Goal: Transaction & Acquisition: Purchase product/service

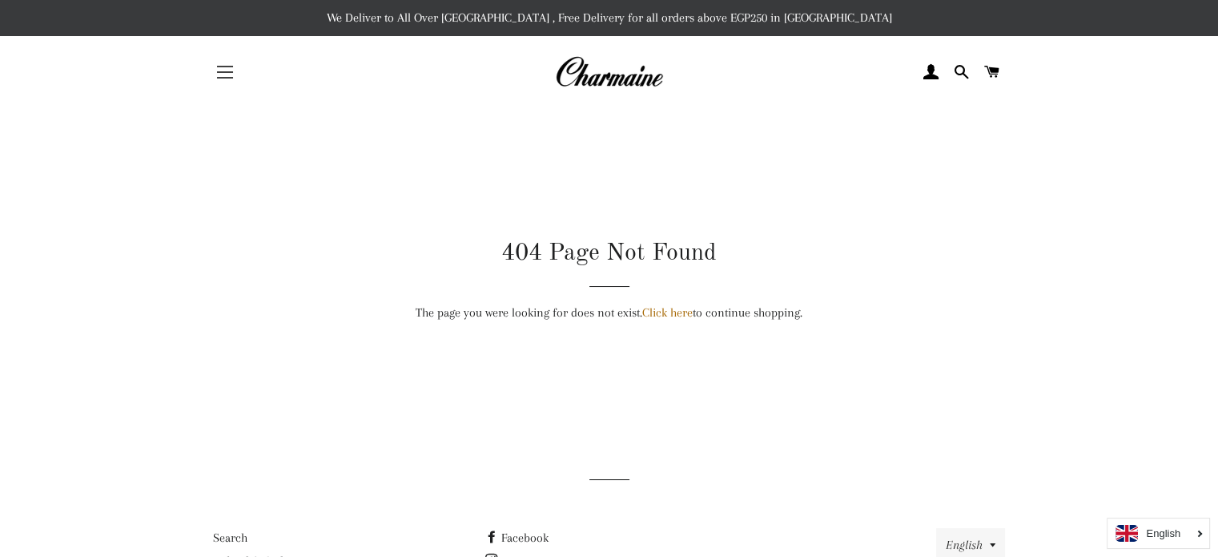
click at [229, 79] on button "Site navigation" at bounding box center [225, 72] width 40 height 40
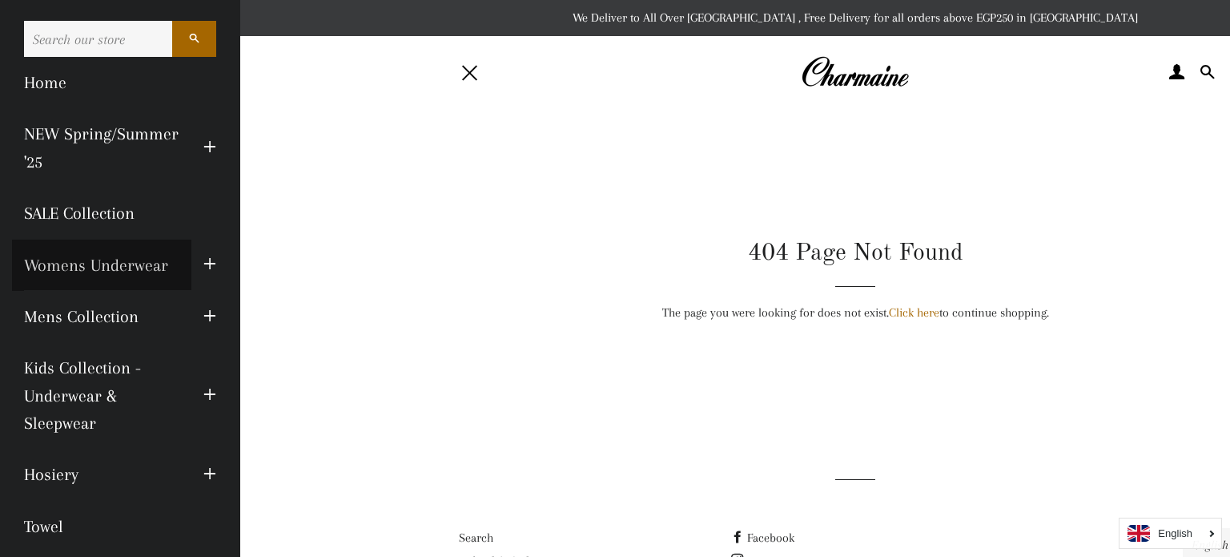
click at [163, 265] on link "Womens Underwear" at bounding box center [101, 264] width 179 height 51
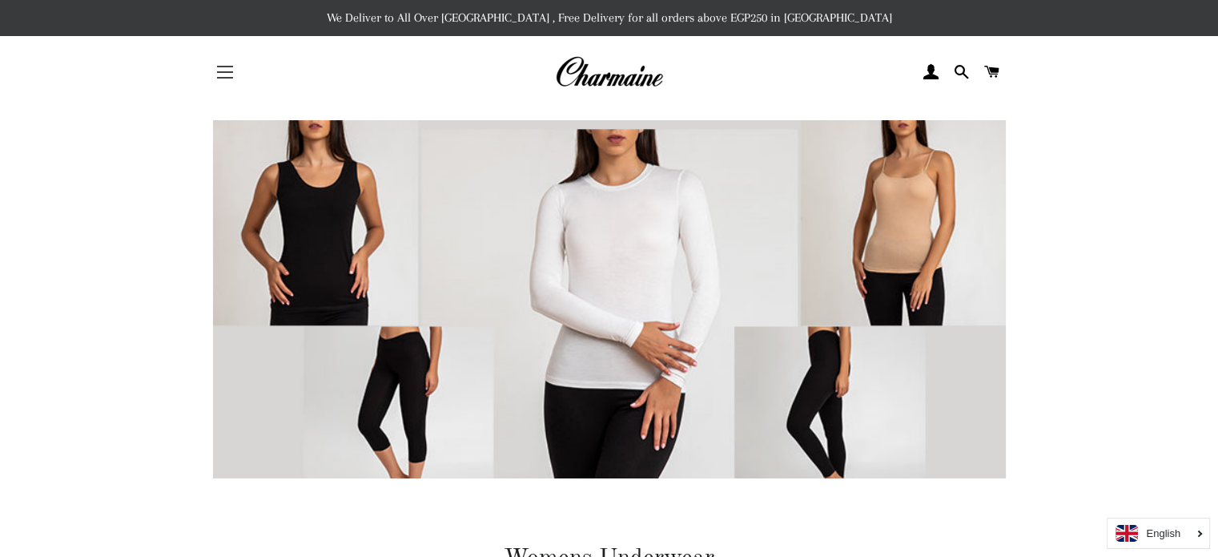
click at [220, 74] on button "Site navigation" at bounding box center [225, 72] width 40 height 40
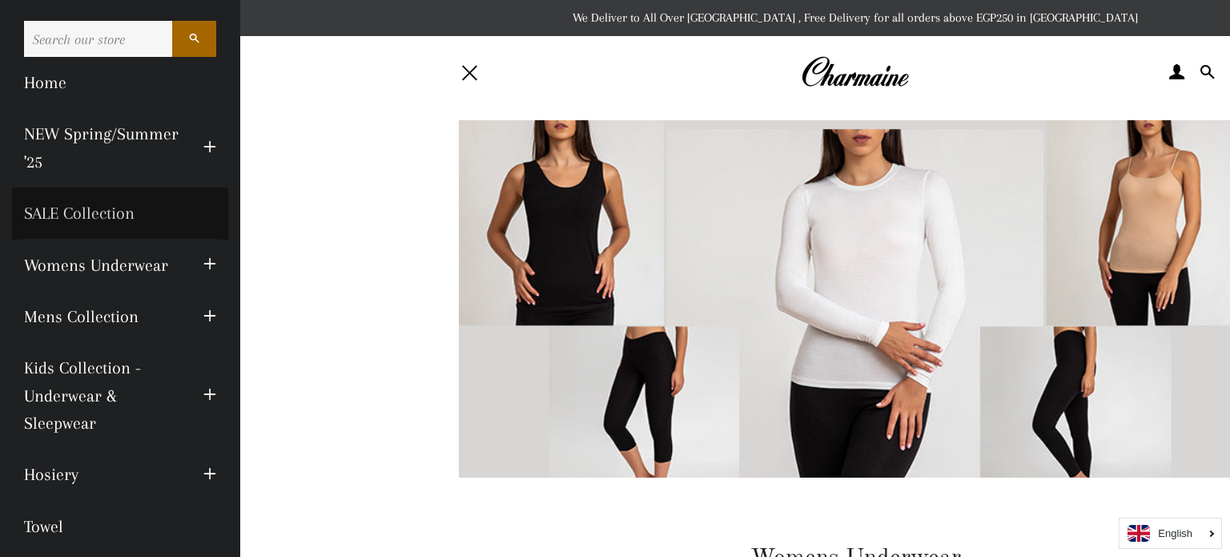
click at [105, 212] on link "SALE Collection" at bounding box center [120, 212] width 216 height 51
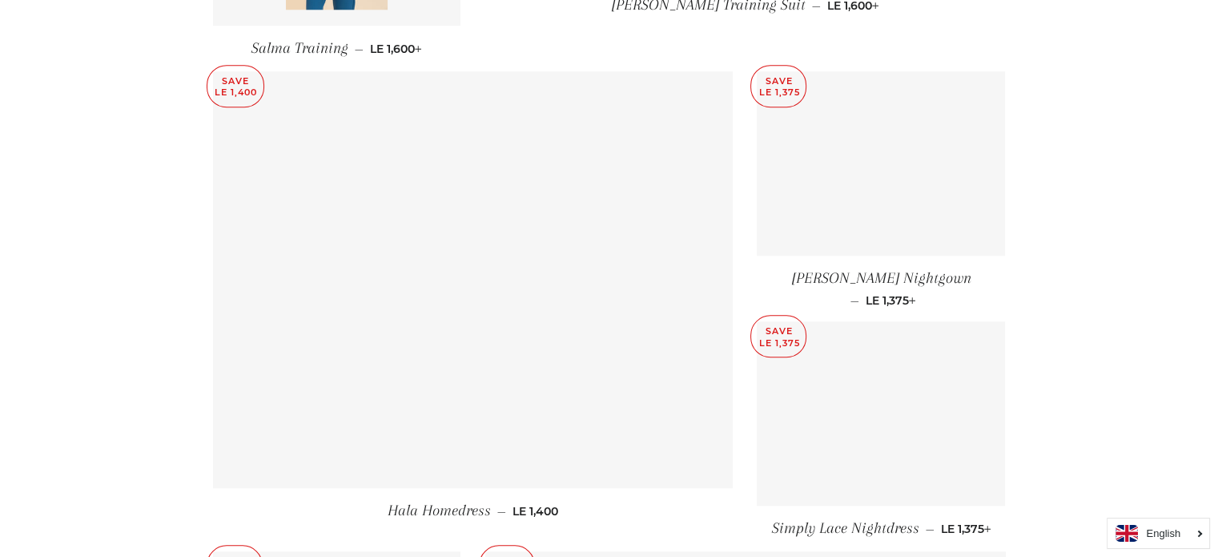
scroll to position [1585, 0]
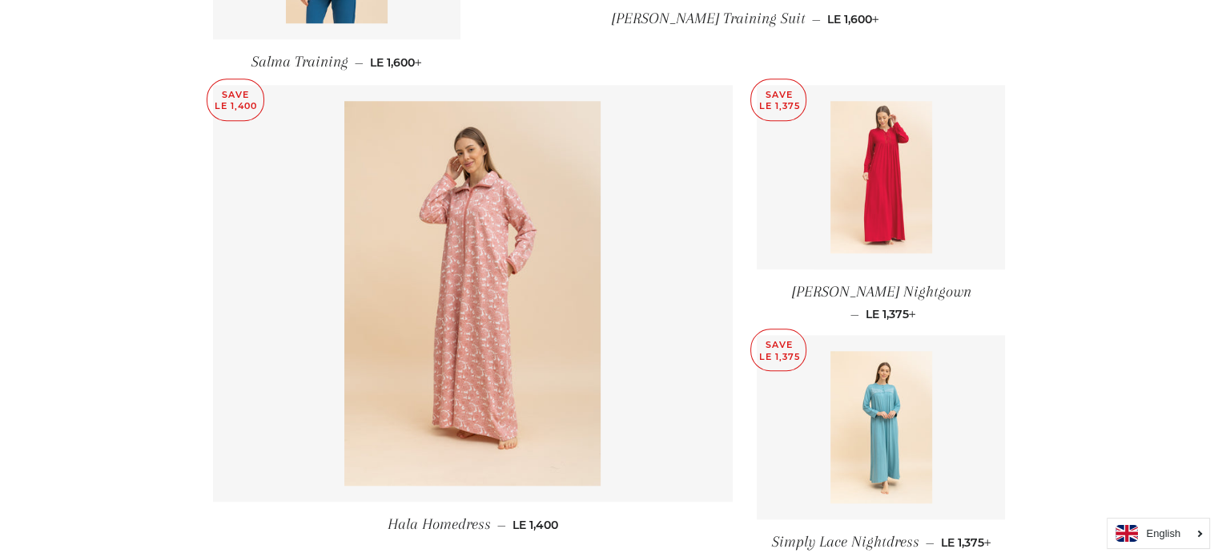
click at [813, 127] on link at bounding box center [881, 177] width 248 height 184
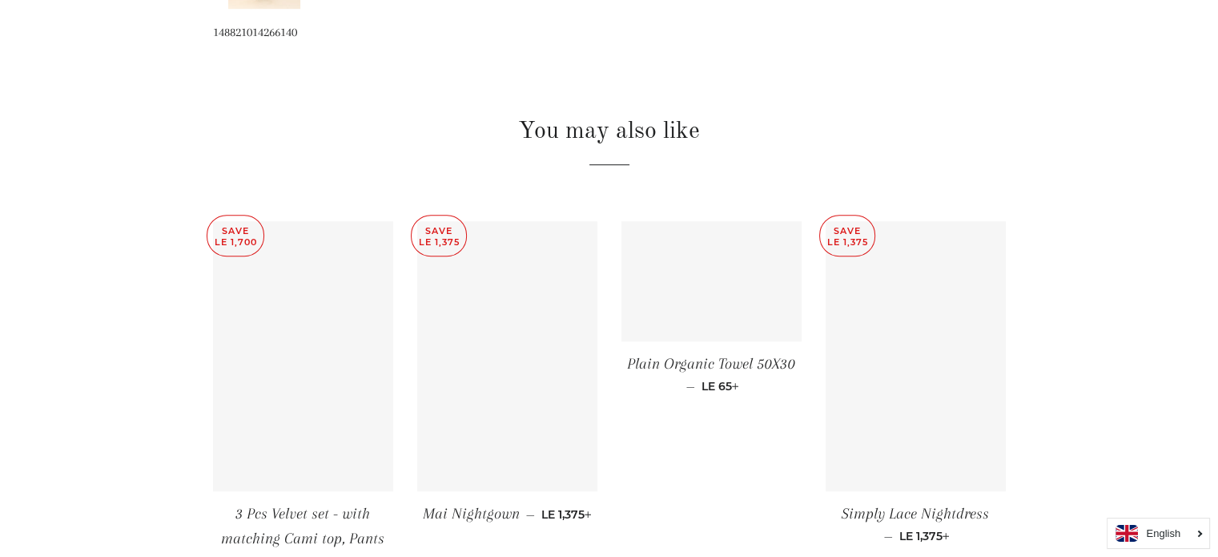
scroll to position [1088, 0]
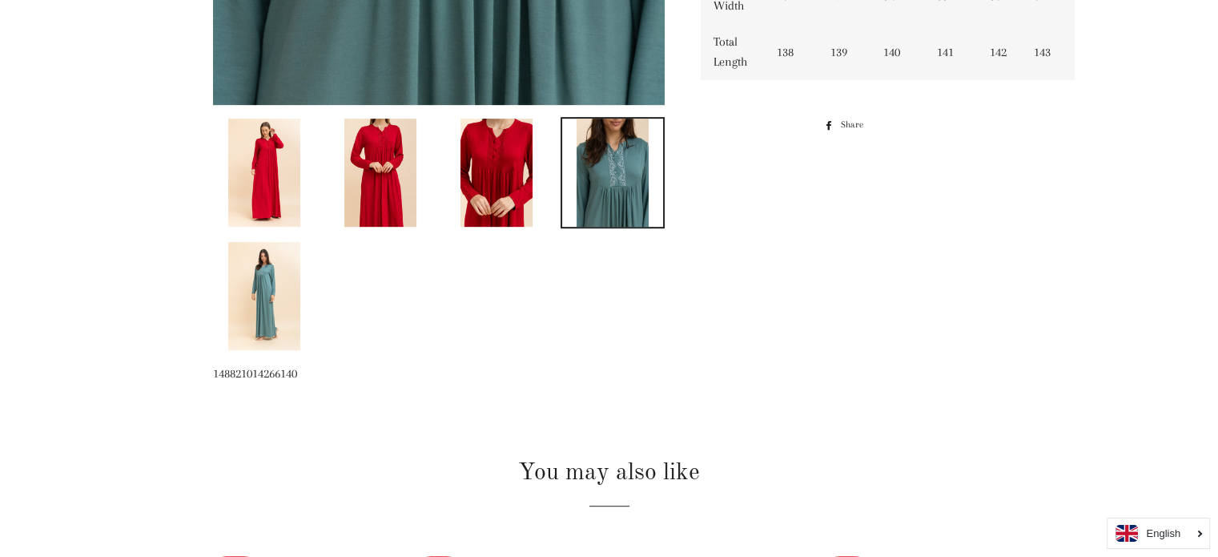
click at [512, 166] on img at bounding box center [496, 173] width 72 height 108
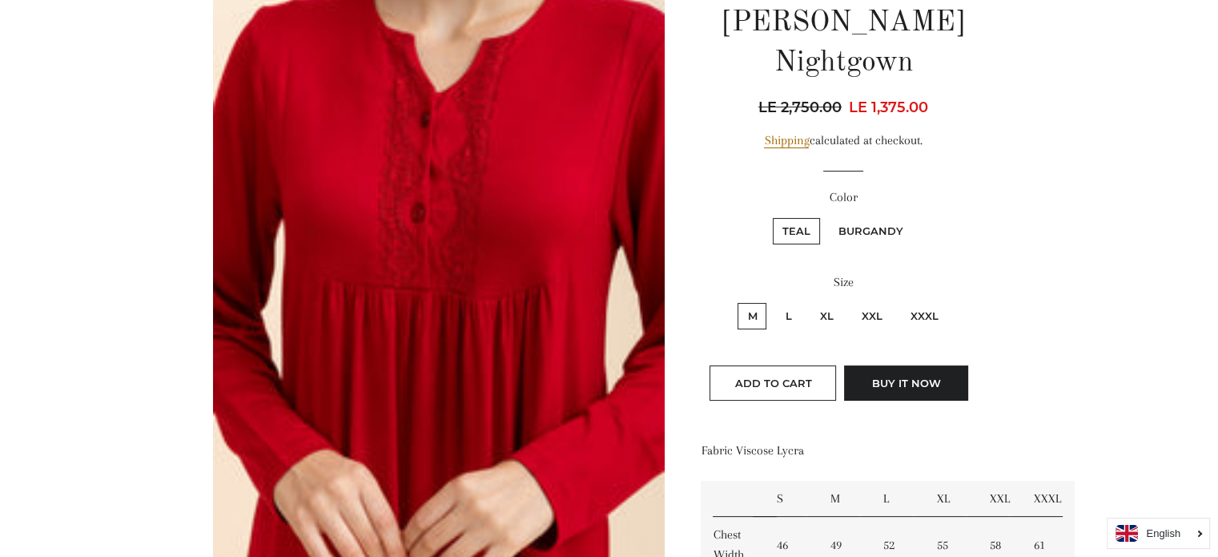
scroll to position [161, 0]
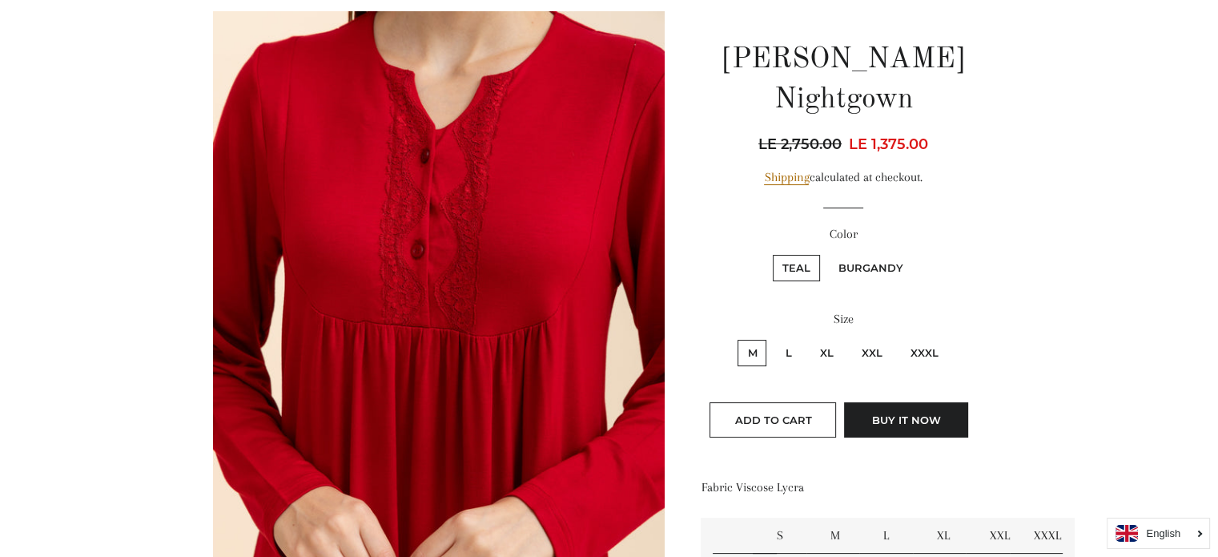
drag, startPoint x: 935, startPoint y: 111, endPoint x: 850, endPoint y: 102, distance: 85.3
click at [850, 133] on div "Regular price LE 2,750.00 Sale price LE 1,375.00 Unit price / per" at bounding box center [843, 144] width 284 height 22
copy span "LE 1,375.00"
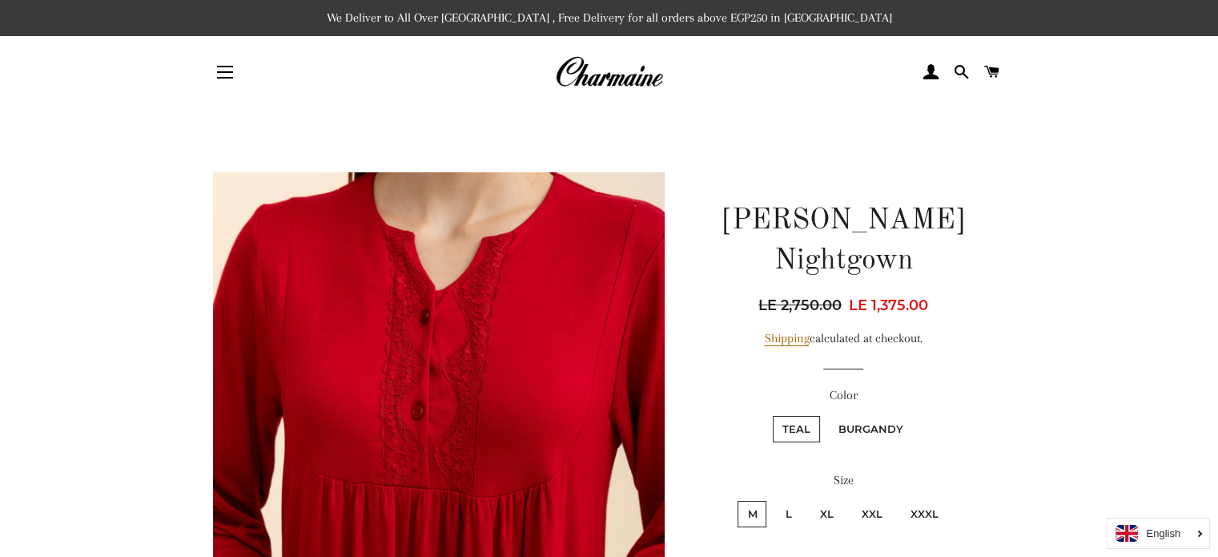
click at [752, 17] on p "We Deliver to All Over [GEOGRAPHIC_DATA] , Free Delivery for all orders above E…" at bounding box center [609, 18] width 1218 height 36
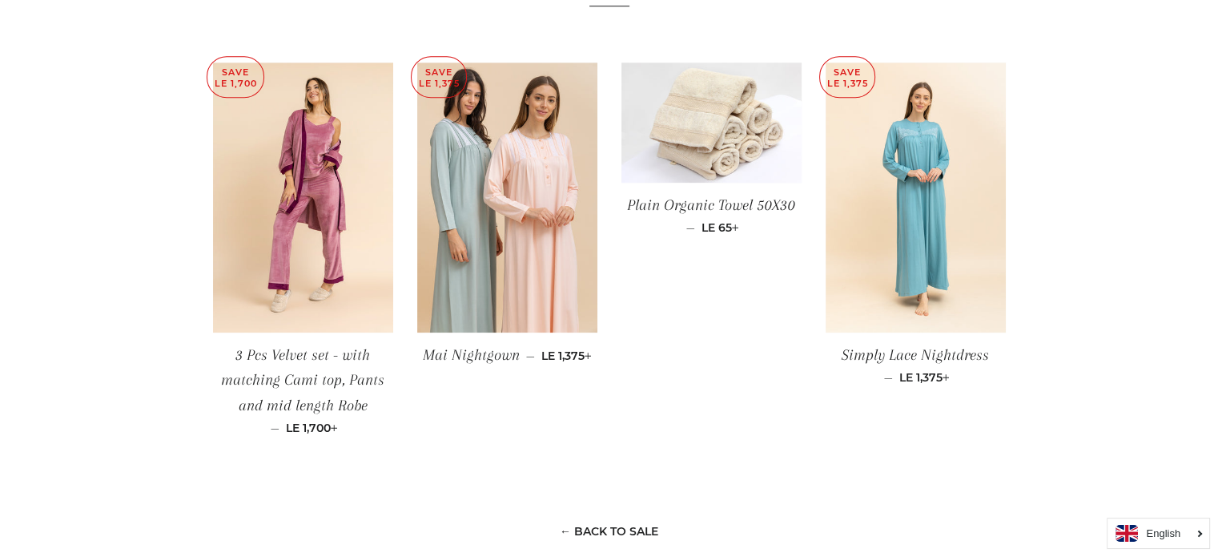
scroll to position [1245, 0]
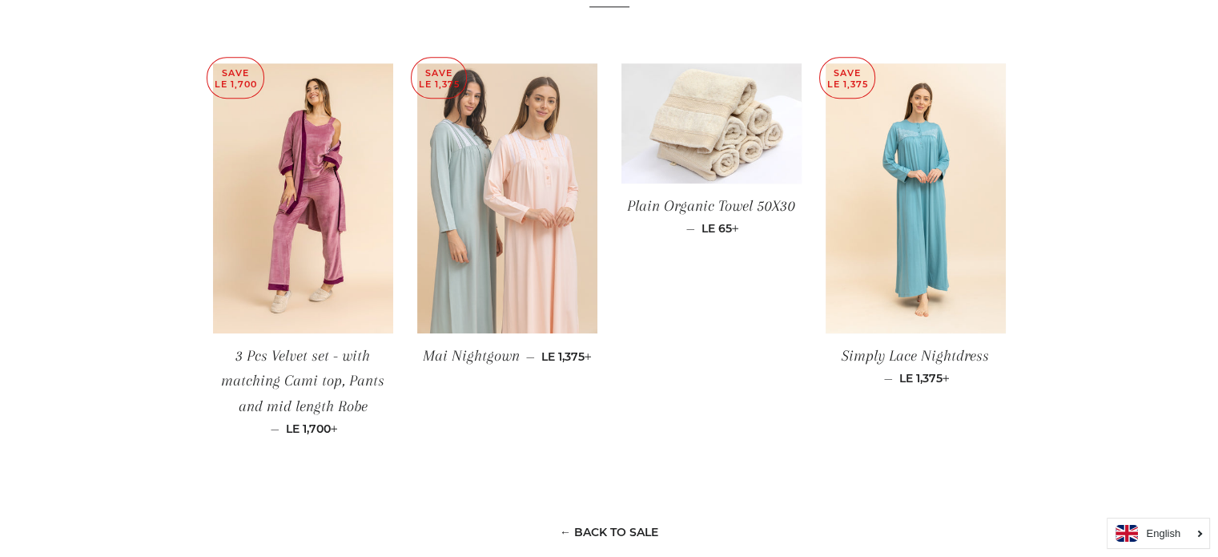
click at [569, 174] on img at bounding box center [507, 198] width 180 height 271
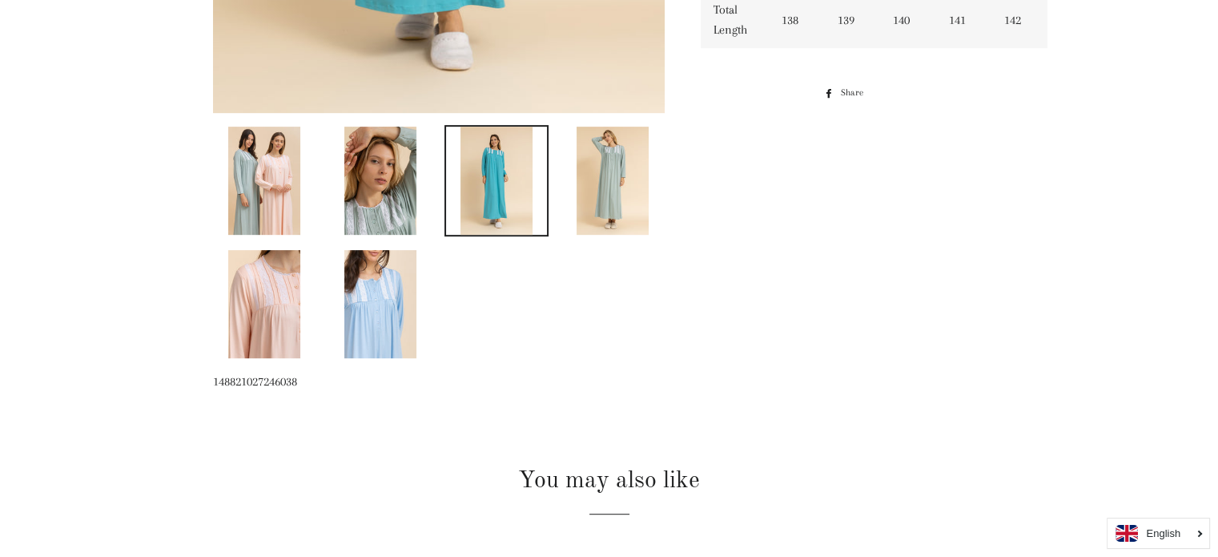
scroll to position [740, 0]
click at [388, 286] on img at bounding box center [380, 302] width 72 height 108
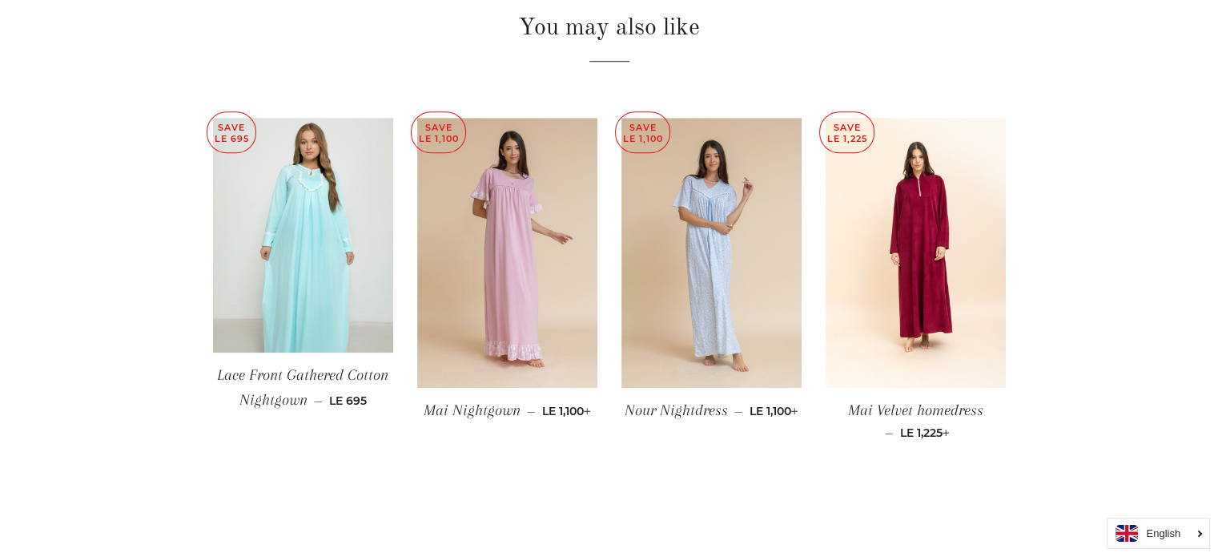
scroll to position [1219, 0]
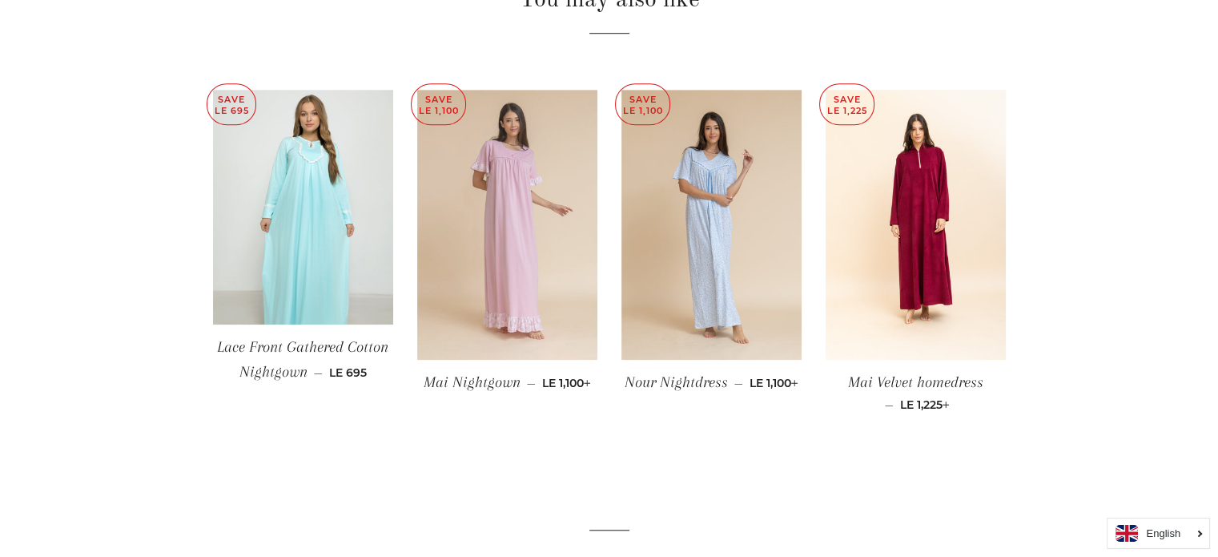
click at [525, 285] on img at bounding box center [507, 225] width 180 height 271
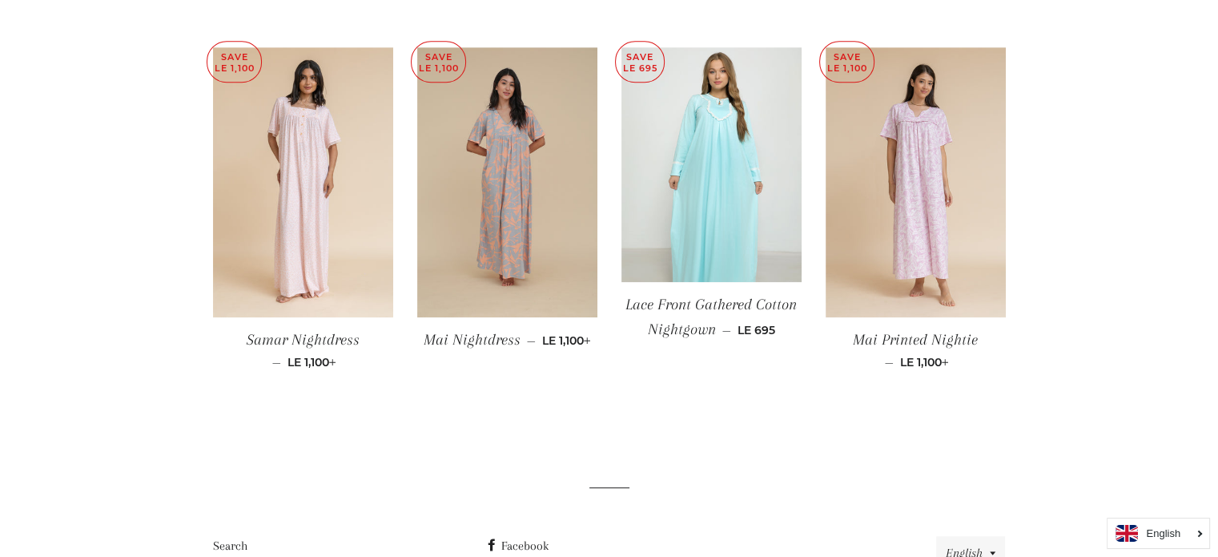
scroll to position [1258, 0]
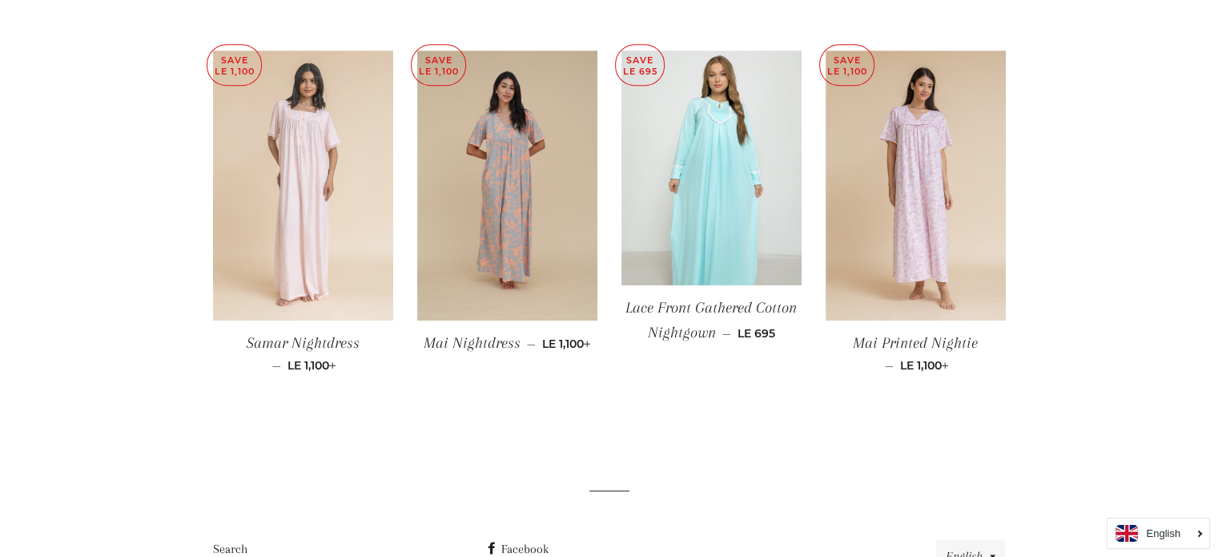
click at [312, 185] on img at bounding box center [303, 185] width 180 height 271
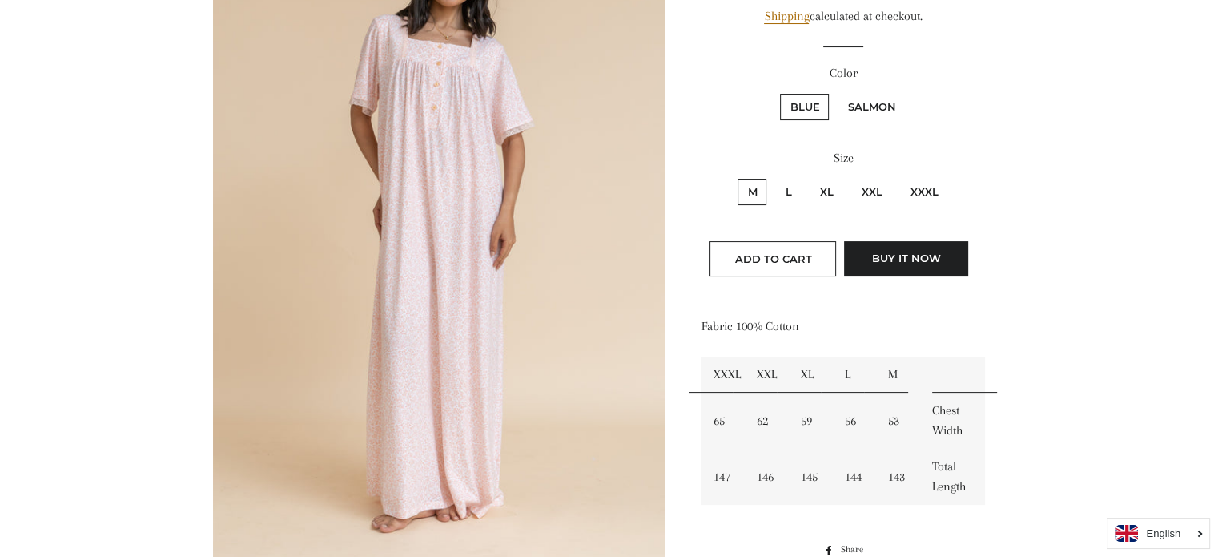
scroll to position [284, 0]
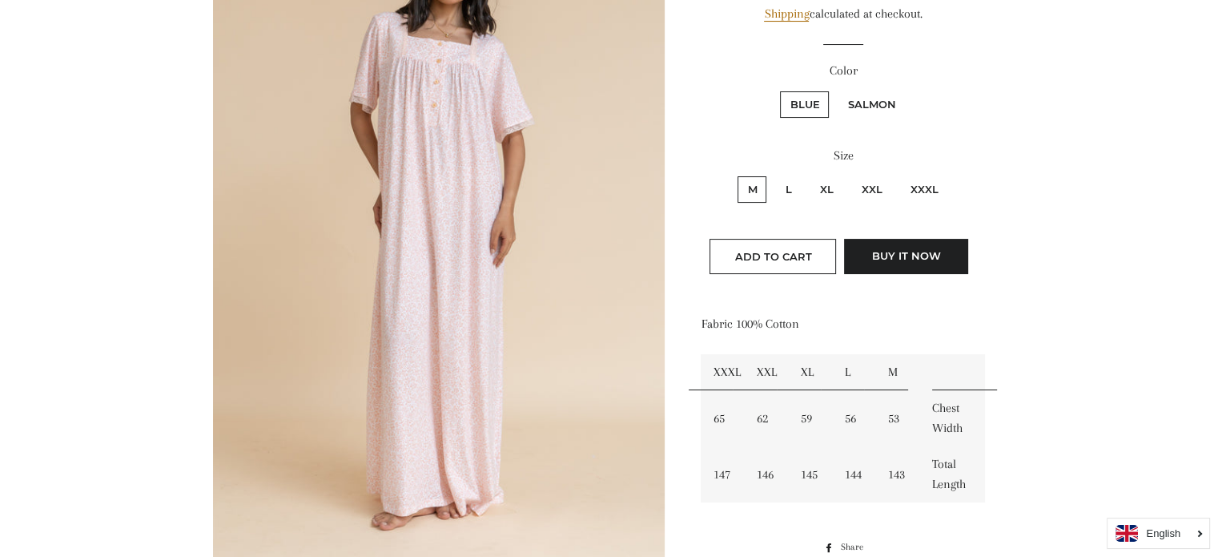
click at [889, 113] on label "Salmon" at bounding box center [871, 104] width 67 height 26
click at [836, 90] on input "Salmon" at bounding box center [835, 89] width 1 height 1
radio input "true"
click at [806, 109] on label "Blue" at bounding box center [804, 104] width 49 height 26
click at [778, 90] on input "Blue" at bounding box center [778, 89] width 1 height 1
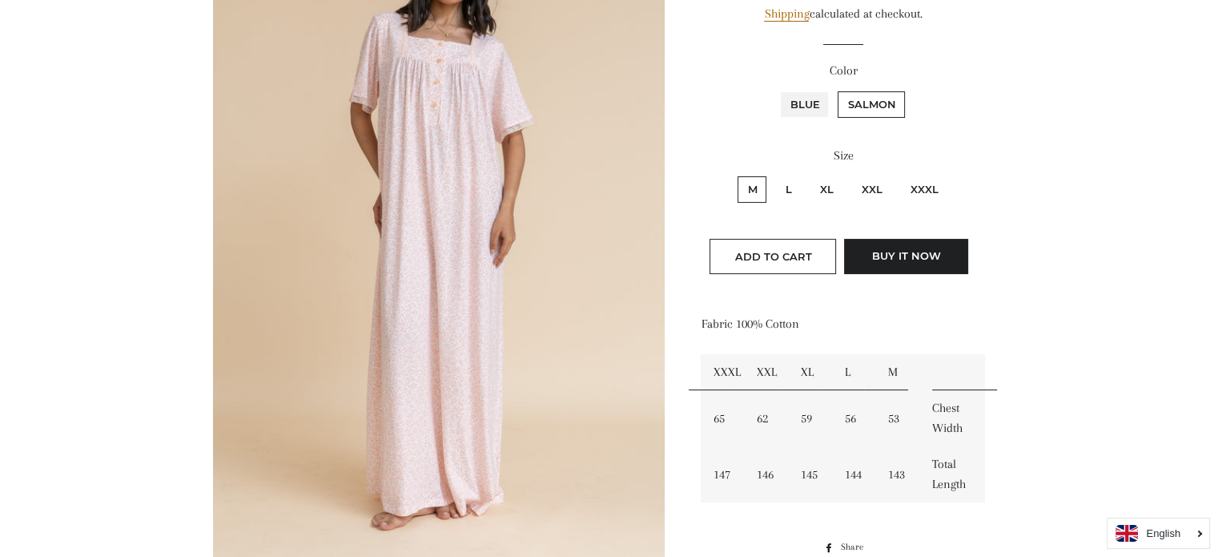
radio input "true"
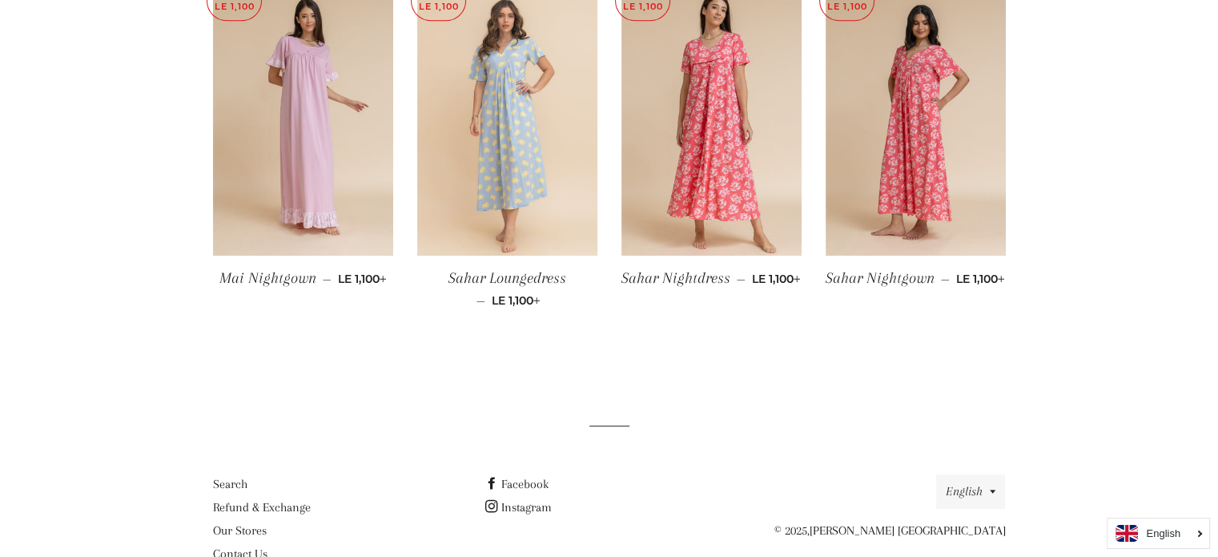
scroll to position [1242, 0]
